Goal: Transaction & Acquisition: Purchase product/service

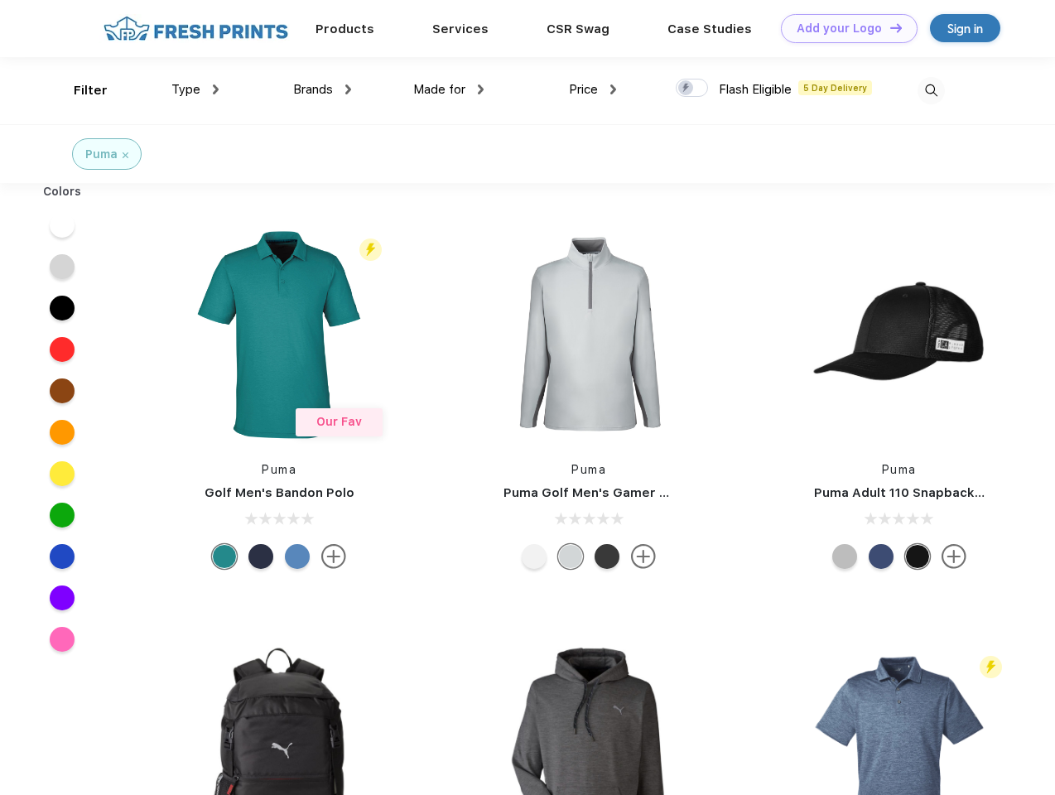
click at [843, 28] on link "Add your Logo Design Tool" at bounding box center [849, 28] width 137 height 29
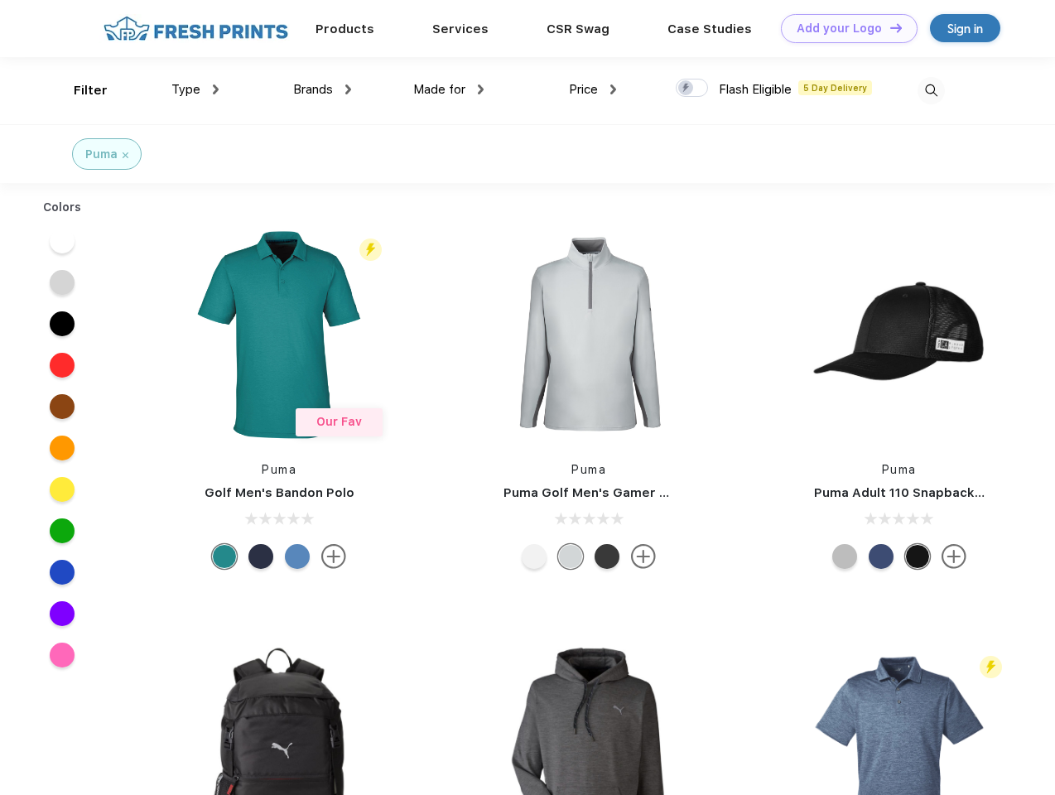
click at [0, 0] on div "Design Tool" at bounding box center [0, 0] width 0 height 0
click at [888, 27] on link "Add your Logo Design Tool" at bounding box center [849, 28] width 137 height 29
click at [79, 90] on div "Filter" at bounding box center [91, 90] width 34 height 19
click at [195, 89] on span "Type" at bounding box center [185, 89] width 29 height 15
click at [322, 89] on span "Brands" at bounding box center [313, 89] width 40 height 15
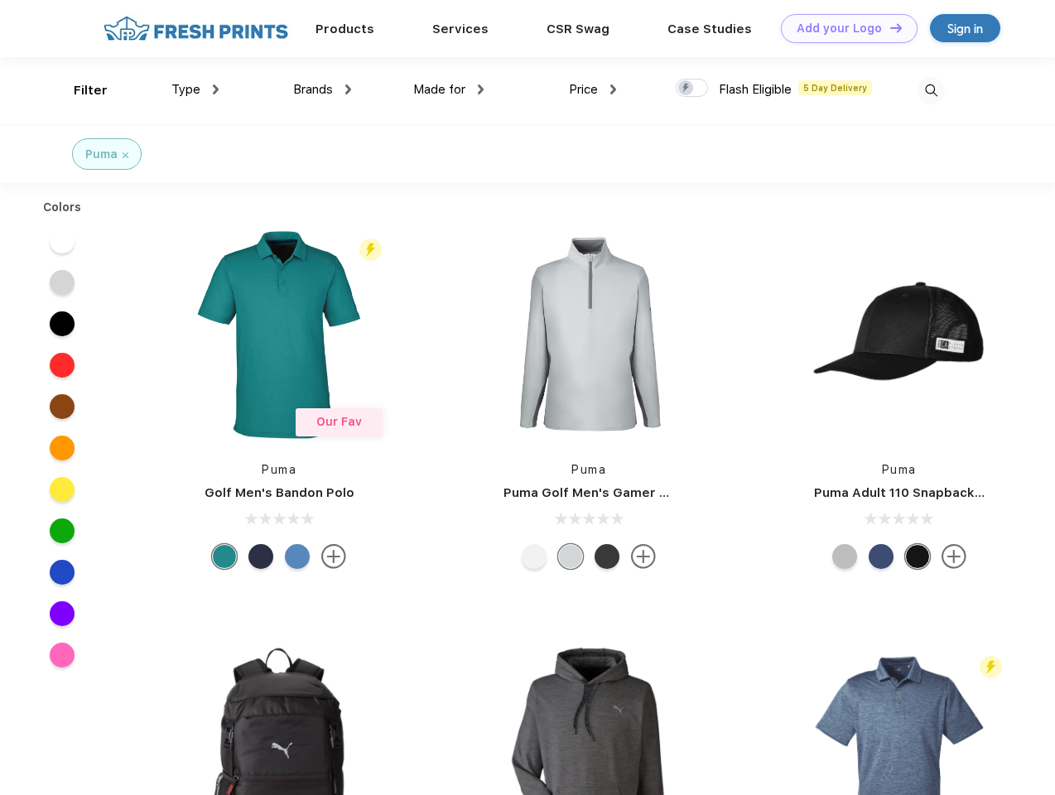
click at [449, 89] on span "Made for" at bounding box center [439, 89] width 52 height 15
click at [593, 89] on span "Price" at bounding box center [583, 89] width 29 height 15
click at [692, 89] on div at bounding box center [692, 88] width 32 height 18
click at [686, 89] on input "checkbox" at bounding box center [681, 83] width 11 height 11
click at [931, 90] on img at bounding box center [930, 90] width 27 height 27
